Goal: Communication & Community: Answer question/provide support

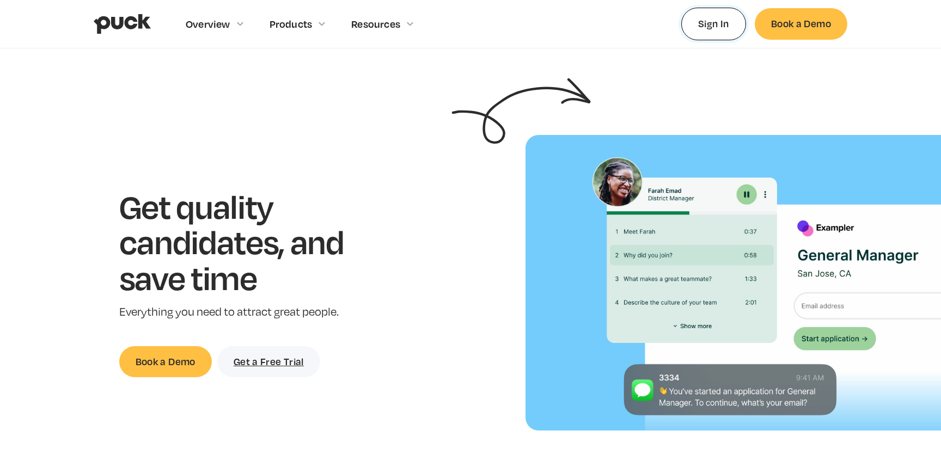
click at [703, 23] on link "Sign In" at bounding box center [714, 24] width 65 height 32
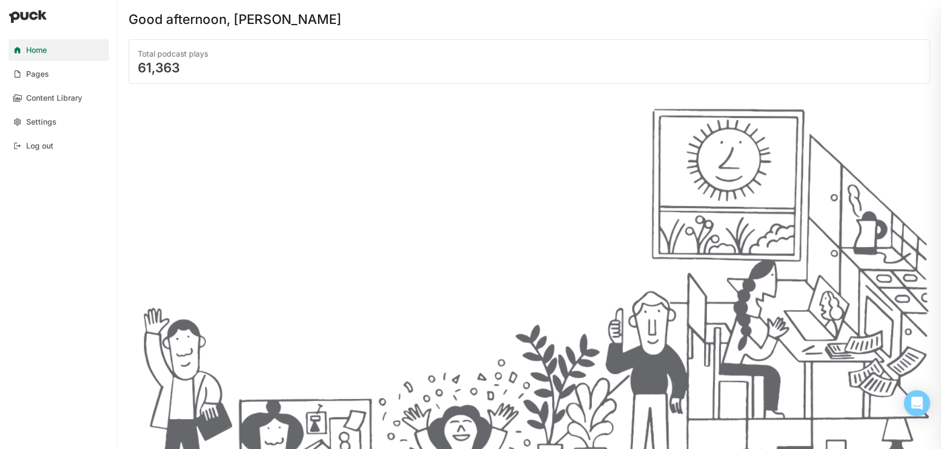
click at [340, 42] on div "Total podcast plays 61,363" at bounding box center [530, 61] width 802 height 45
click at [162, 65] on div "61,363" at bounding box center [529, 68] width 783 height 13
click at [42, 77] on div "Pages" at bounding box center [37, 74] width 23 height 9
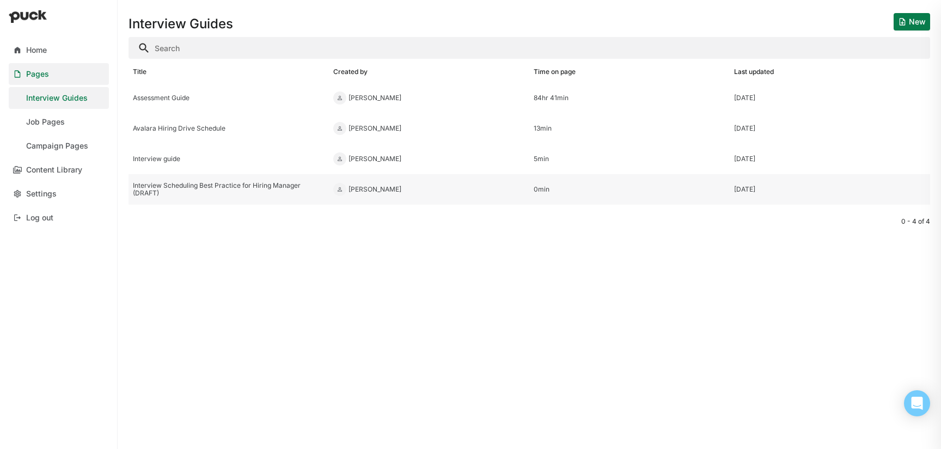
click at [241, 190] on div "Interview Scheduling Best Practice for Hiring Manager (DRAFT)" at bounding box center [229, 190] width 192 height 16
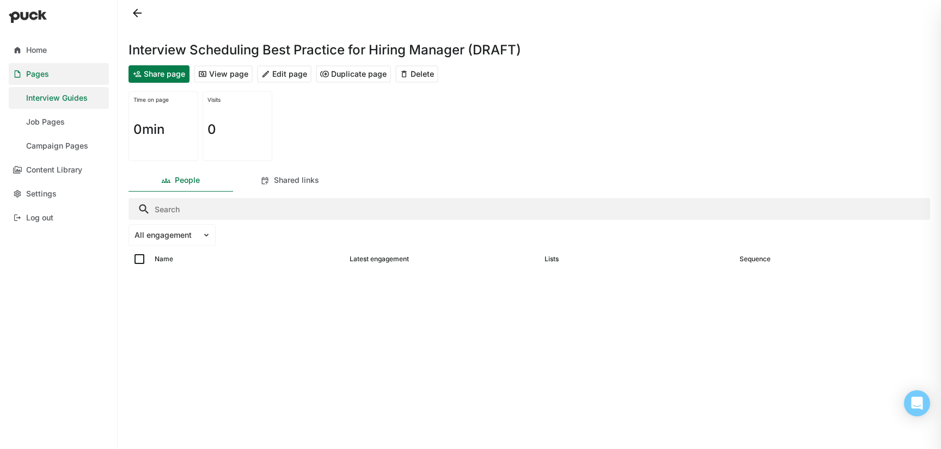
click at [229, 75] on button "View page" at bounding box center [223, 73] width 59 height 17
click at [413, 76] on button "Delete" at bounding box center [417, 73] width 43 height 17
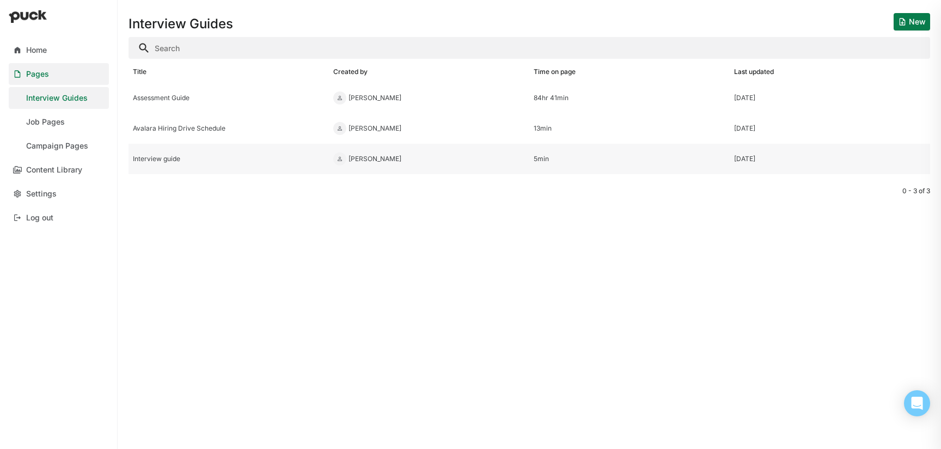
click at [168, 159] on div "Interview guide" at bounding box center [229, 159] width 192 height 8
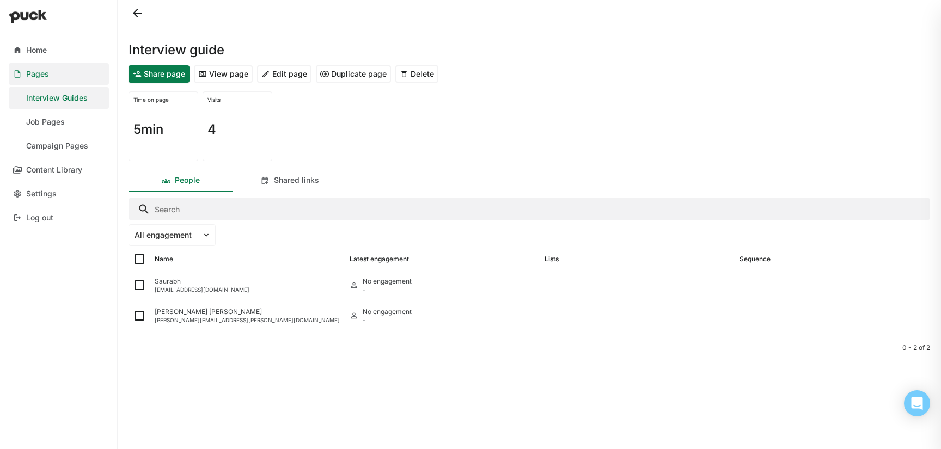
click at [227, 69] on button "View page" at bounding box center [223, 73] width 59 height 17
click at [148, 10] on div at bounding box center [530, 13] width 802 height 26
click at [142, 10] on button at bounding box center [137, 12] width 17 height 17
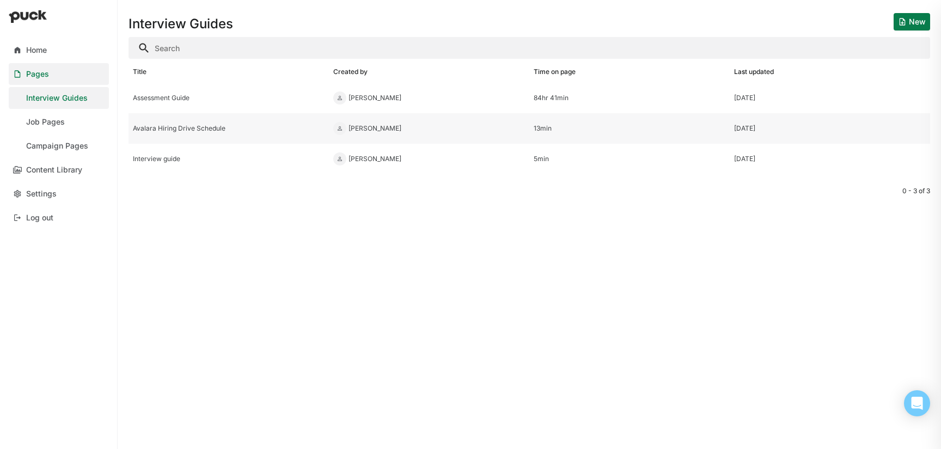
click at [217, 130] on div "Avalara Hiring Drive Schedule" at bounding box center [229, 129] width 192 height 8
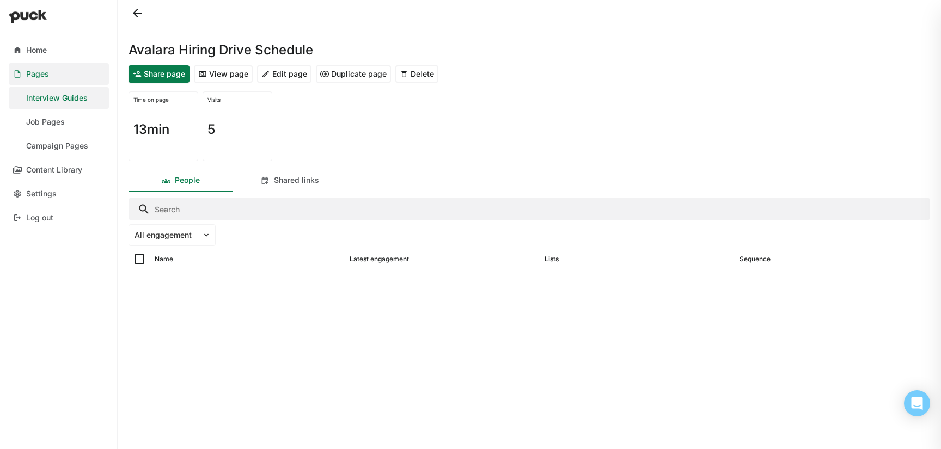
click at [233, 78] on button "View page" at bounding box center [223, 73] width 59 height 17
click at [411, 70] on button "Delete" at bounding box center [417, 73] width 43 height 17
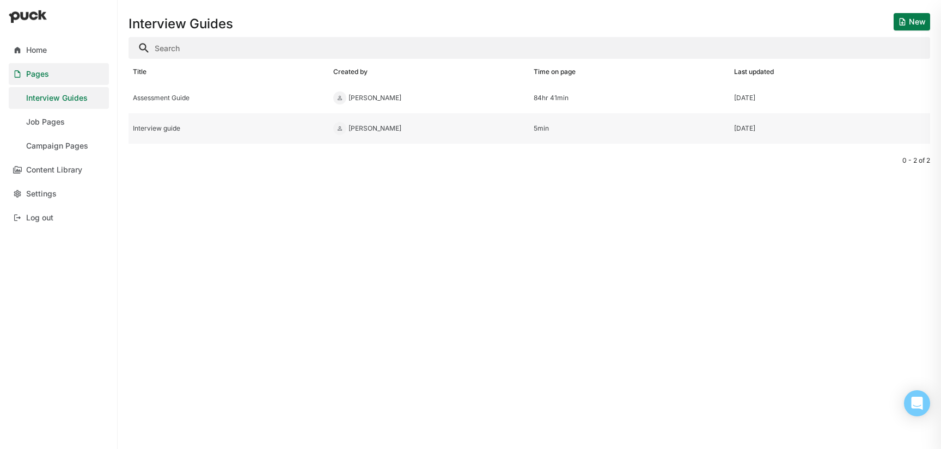
click at [243, 132] on div "Interview guide" at bounding box center [229, 128] width 200 height 31
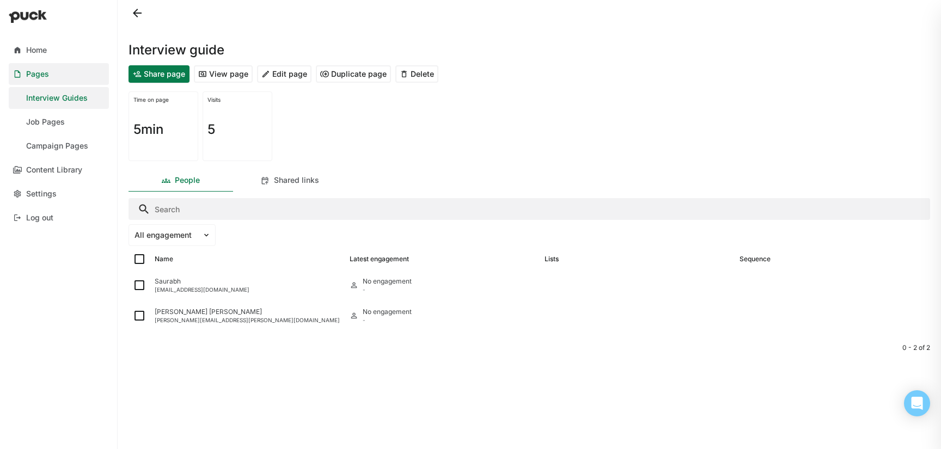
click at [142, 16] on button at bounding box center [137, 12] width 17 height 17
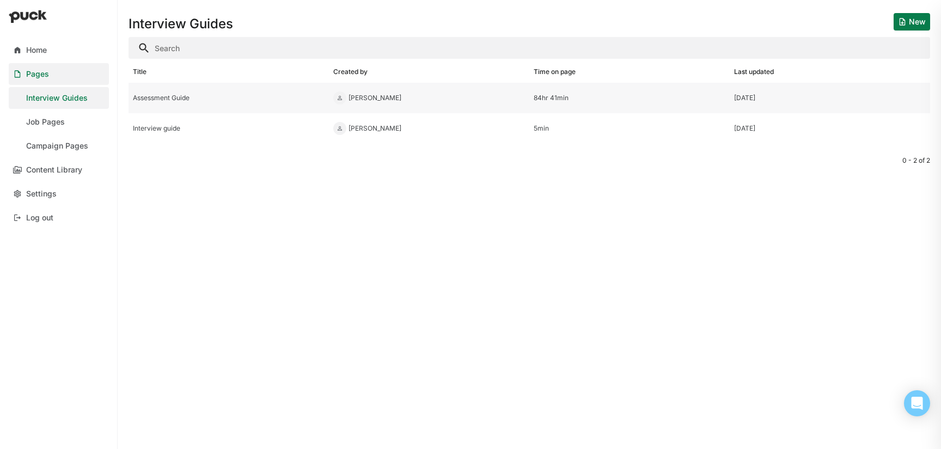
click at [176, 95] on div "Assessment Guide" at bounding box center [229, 98] width 192 height 8
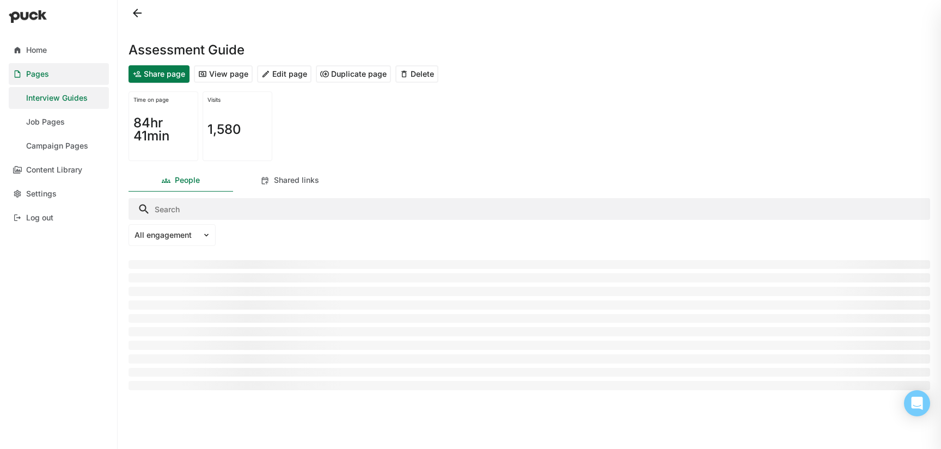
click at [233, 77] on button "View page" at bounding box center [223, 73] width 59 height 17
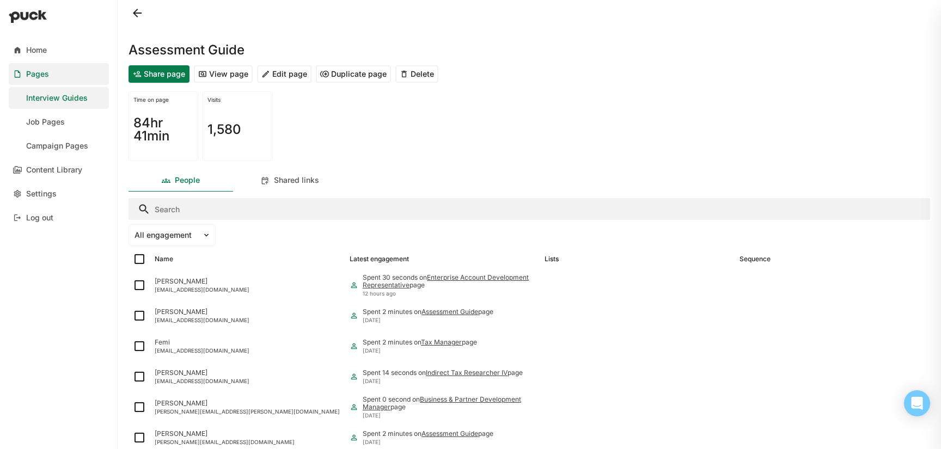
click at [136, 9] on button at bounding box center [137, 12] width 17 height 17
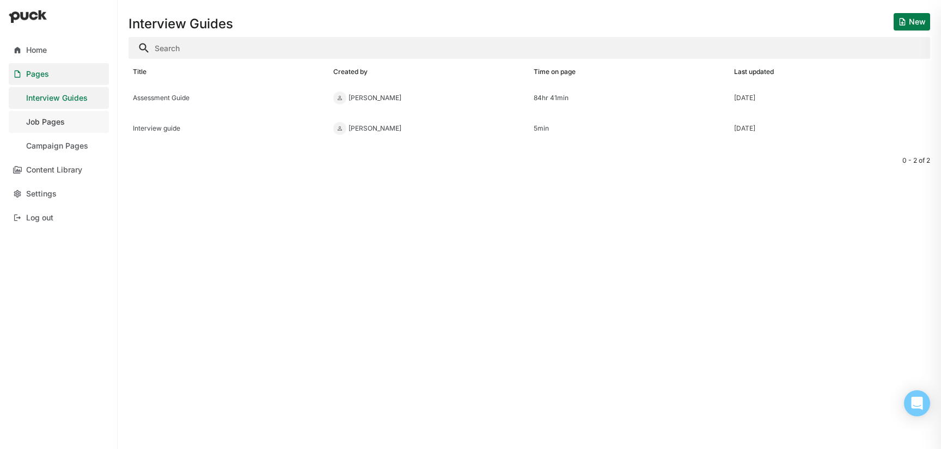
click at [58, 123] on div "Job Pages" at bounding box center [45, 122] width 39 height 9
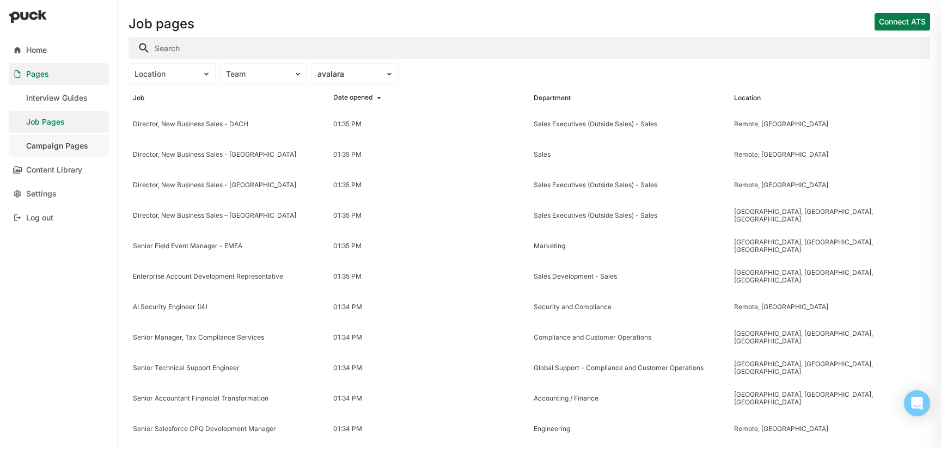
click at [59, 147] on div "Campaign Pages" at bounding box center [57, 146] width 62 height 9
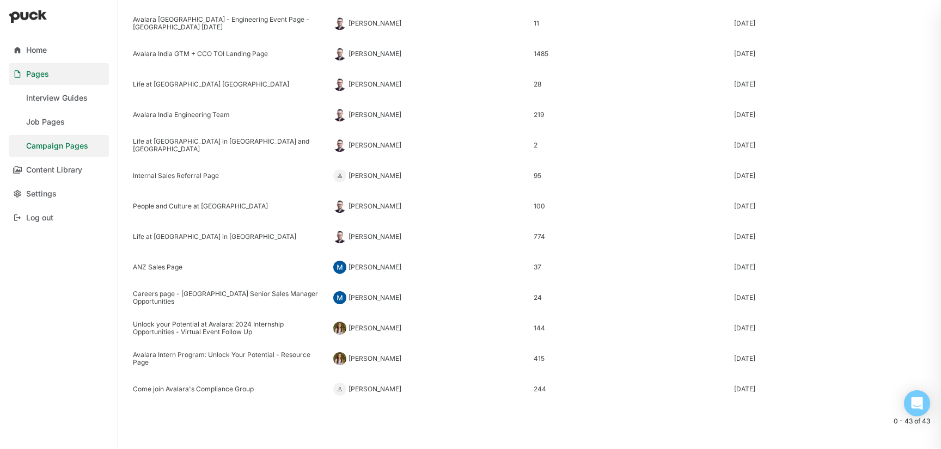
scroll to position [1003, 0]
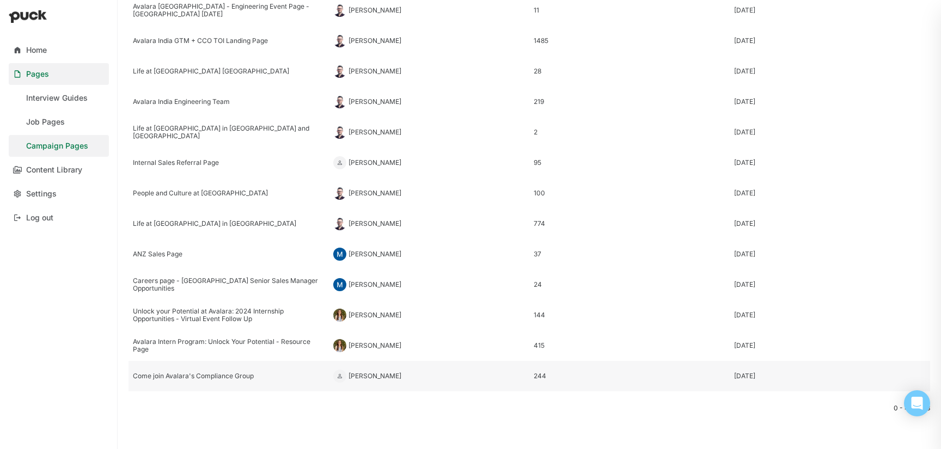
click at [235, 381] on div "Come join Avalara's Compliance Group" at bounding box center [229, 376] width 200 height 31
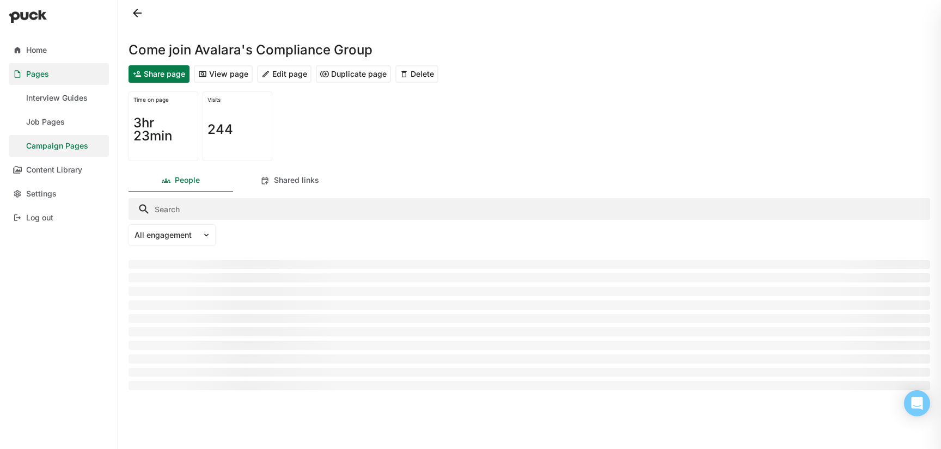
click at [238, 77] on button "View page" at bounding box center [223, 73] width 59 height 17
click at [134, 14] on button at bounding box center [137, 12] width 17 height 17
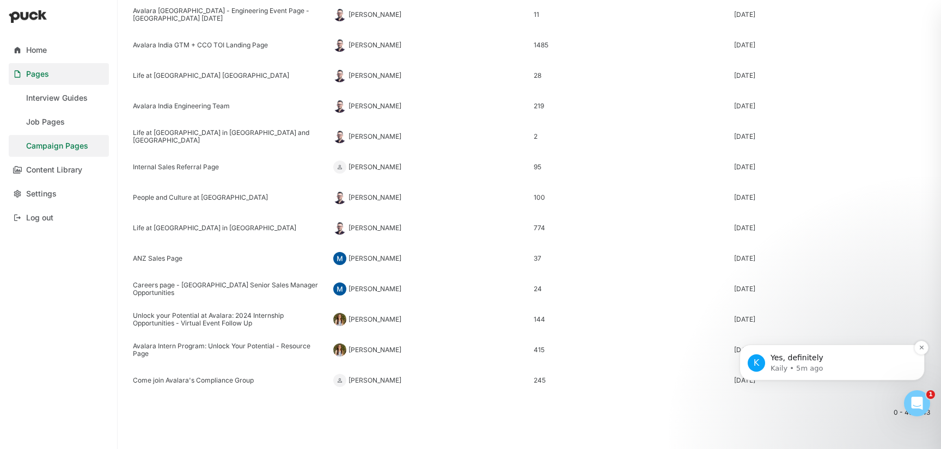
click at [804, 365] on p "Kaily • 5m ago" at bounding box center [841, 369] width 141 height 10
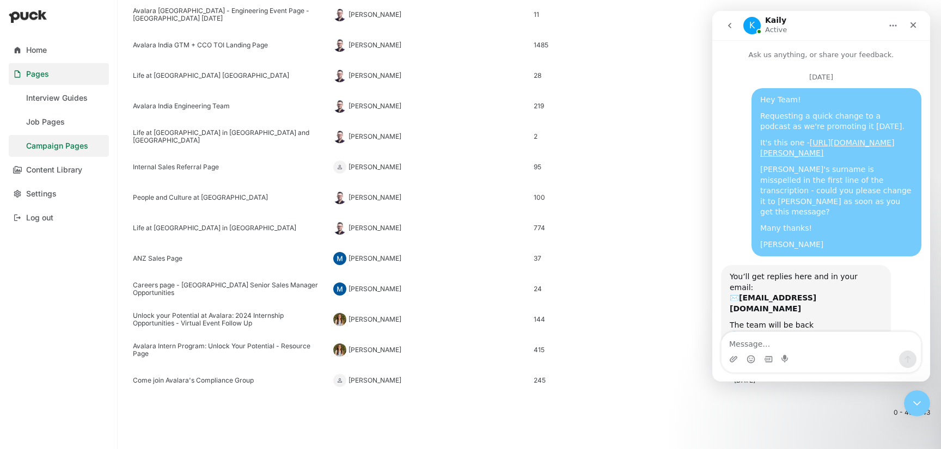
scroll to position [115, 0]
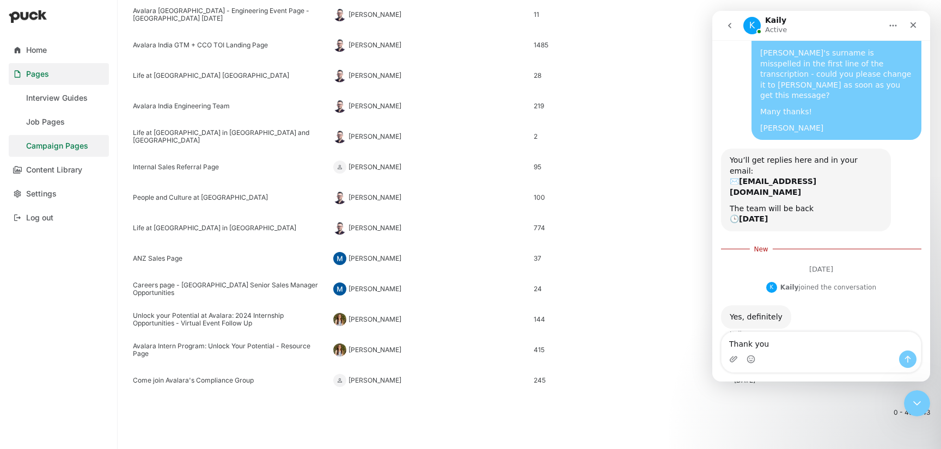
type textarea "Thank you!"
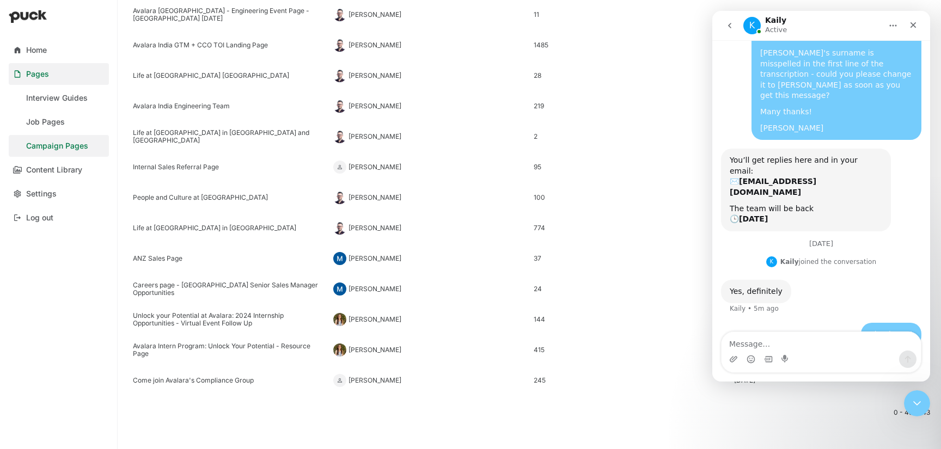
scroll to position [122, 0]
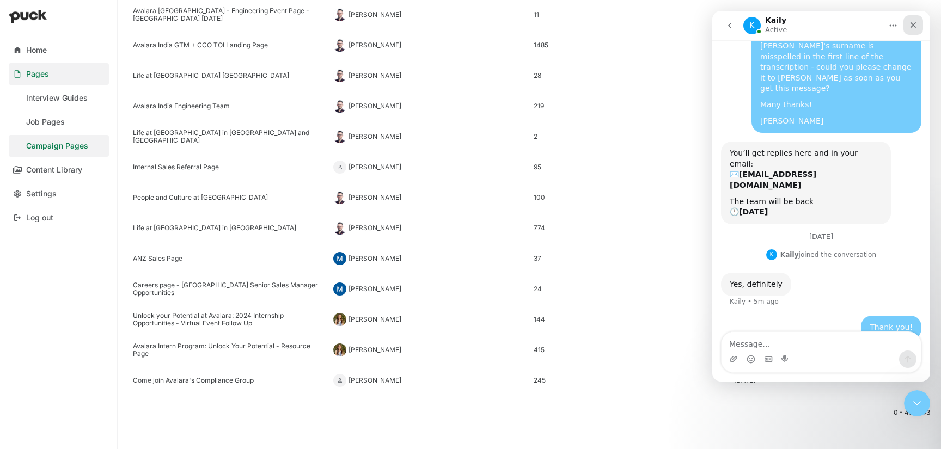
click at [915, 24] on icon "Close" at bounding box center [913, 25] width 9 height 9
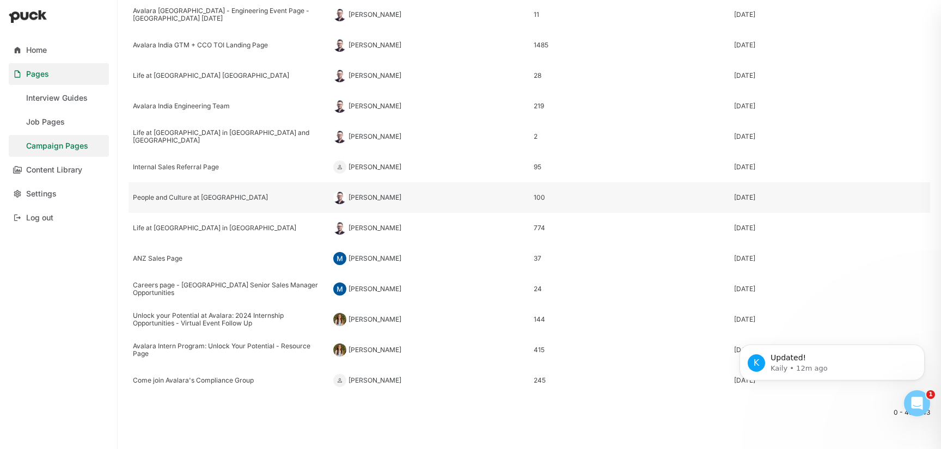
scroll to position [0, 0]
click at [925, 401] on div "Open Intercom Messenger" at bounding box center [916, 402] width 36 height 36
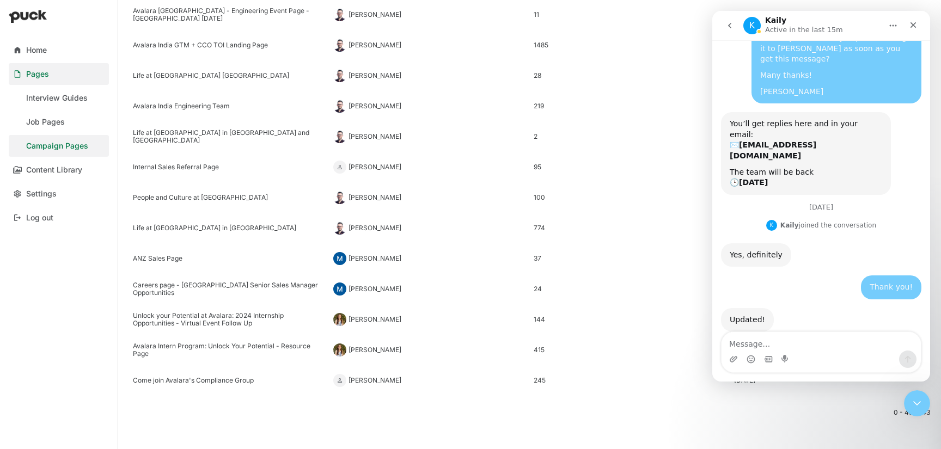
scroll to position [154, 0]
click at [912, 27] on icon "Close" at bounding box center [914, 25] width 6 height 6
